Goal: Book appointment/travel/reservation

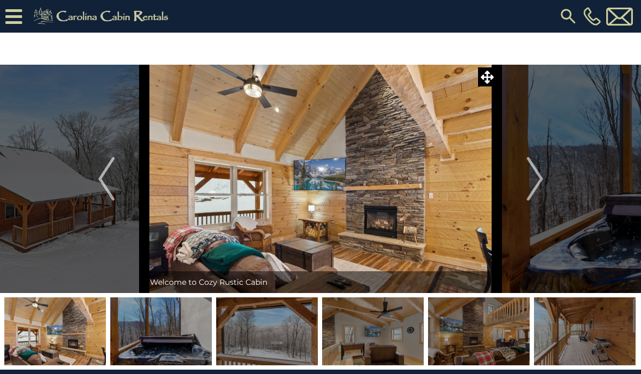
click at [25, 10] on link at bounding box center [102, 13] width 155 height 27
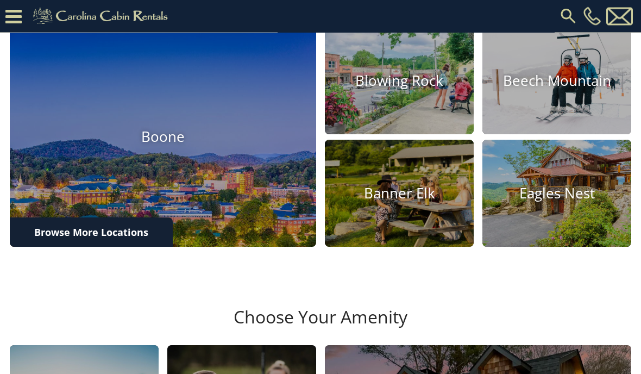
scroll to position [358, 0]
click at [412, 221] on img at bounding box center [399, 193] width 149 height 107
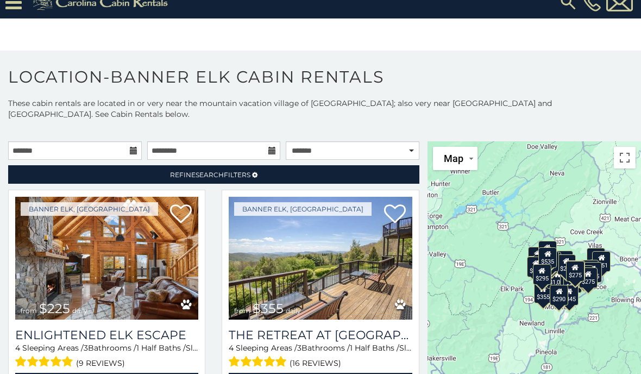
click at [215, 171] on span "Search" at bounding box center [210, 175] width 28 height 8
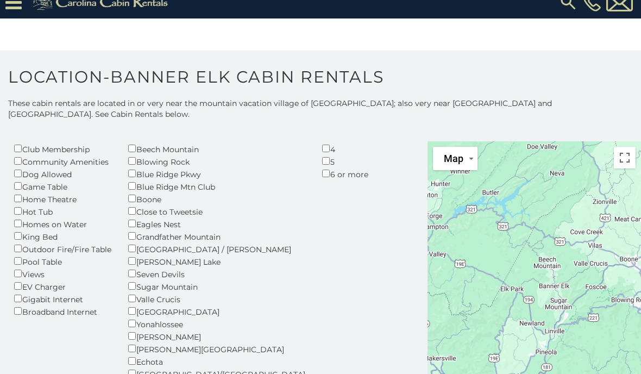
scroll to position [103, 0]
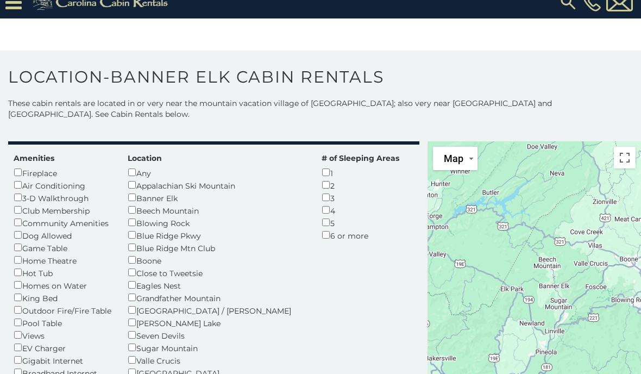
scroll to position [39, 0]
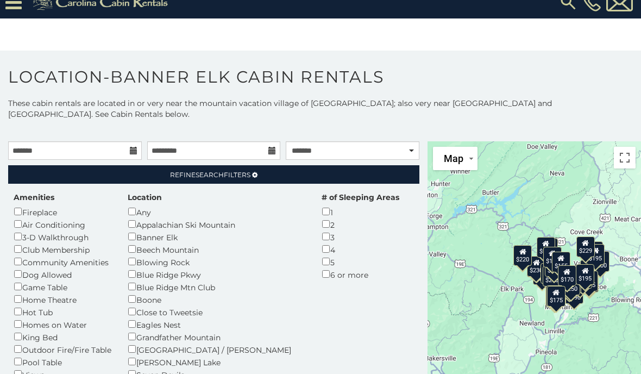
click at [211, 165] on link "Refine Search Filters" at bounding box center [213, 174] width 411 height 18
